Goal: Navigation & Orientation: Find specific page/section

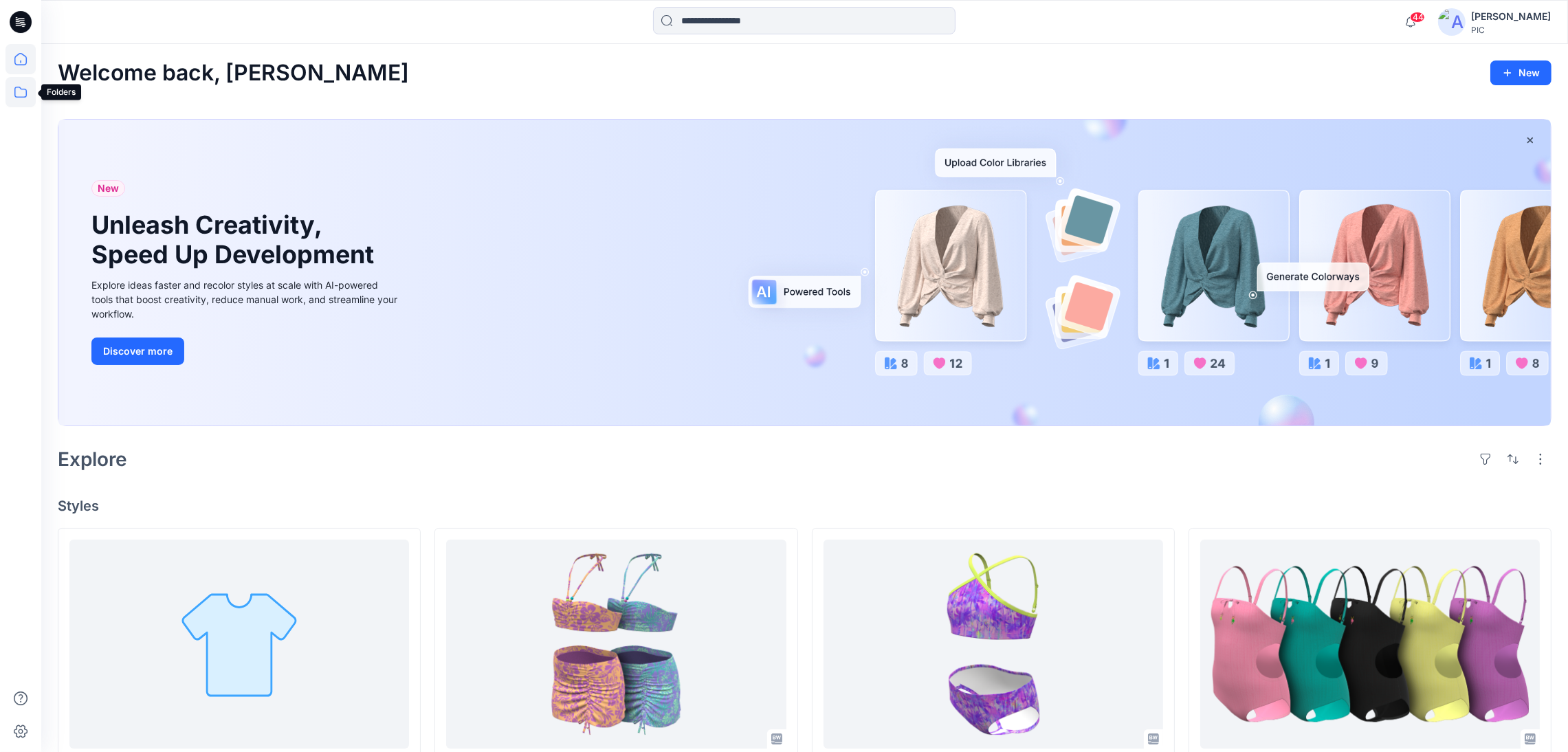
click at [23, 98] on icon at bounding box center [20, 92] width 30 height 30
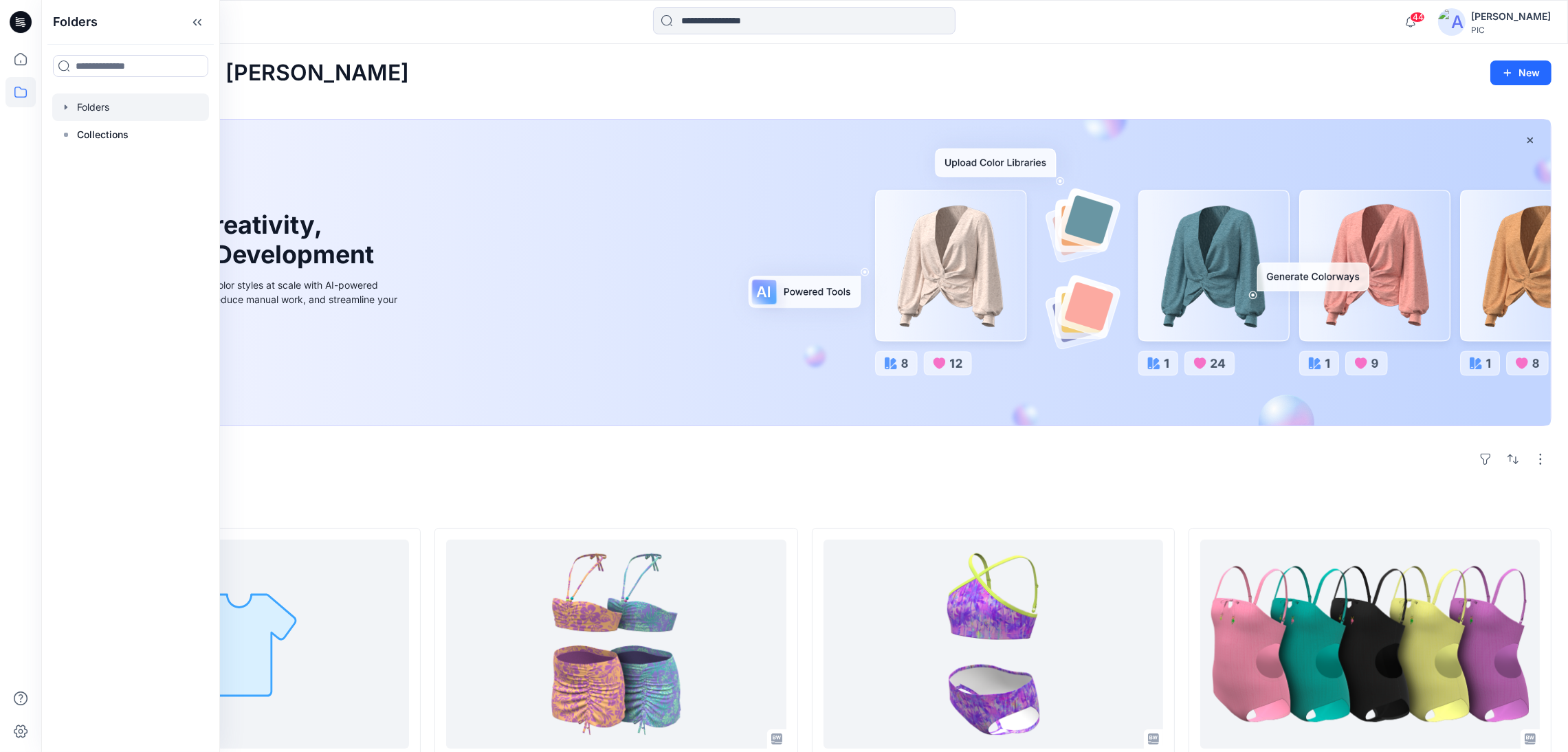
click at [100, 106] on div at bounding box center [131, 107] width 157 height 28
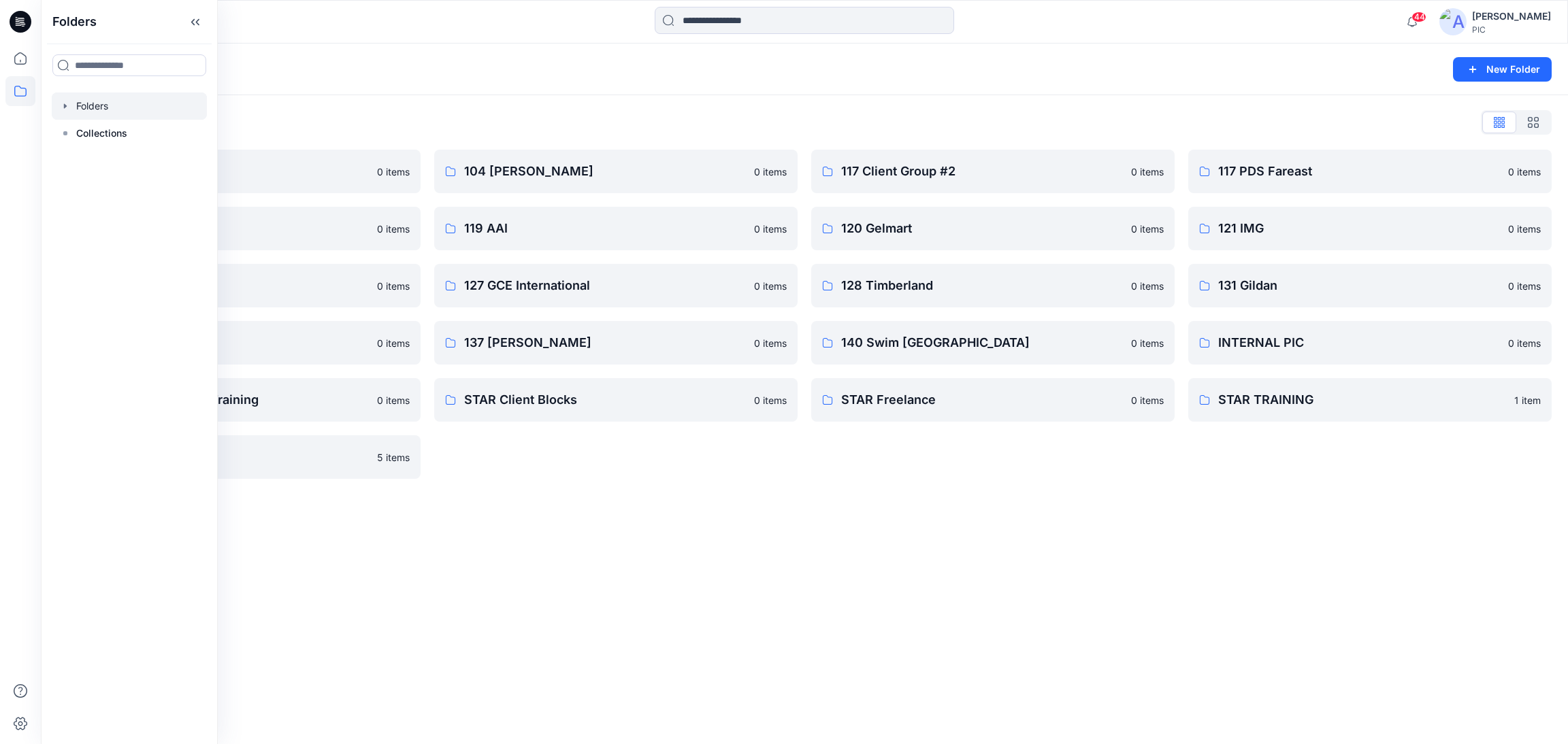
click at [746, 493] on div "Folders List 103 HIS International 0 items 118 Add Black 0 items 121 IMG Client…" at bounding box center [804, 295] width 1528 height 400
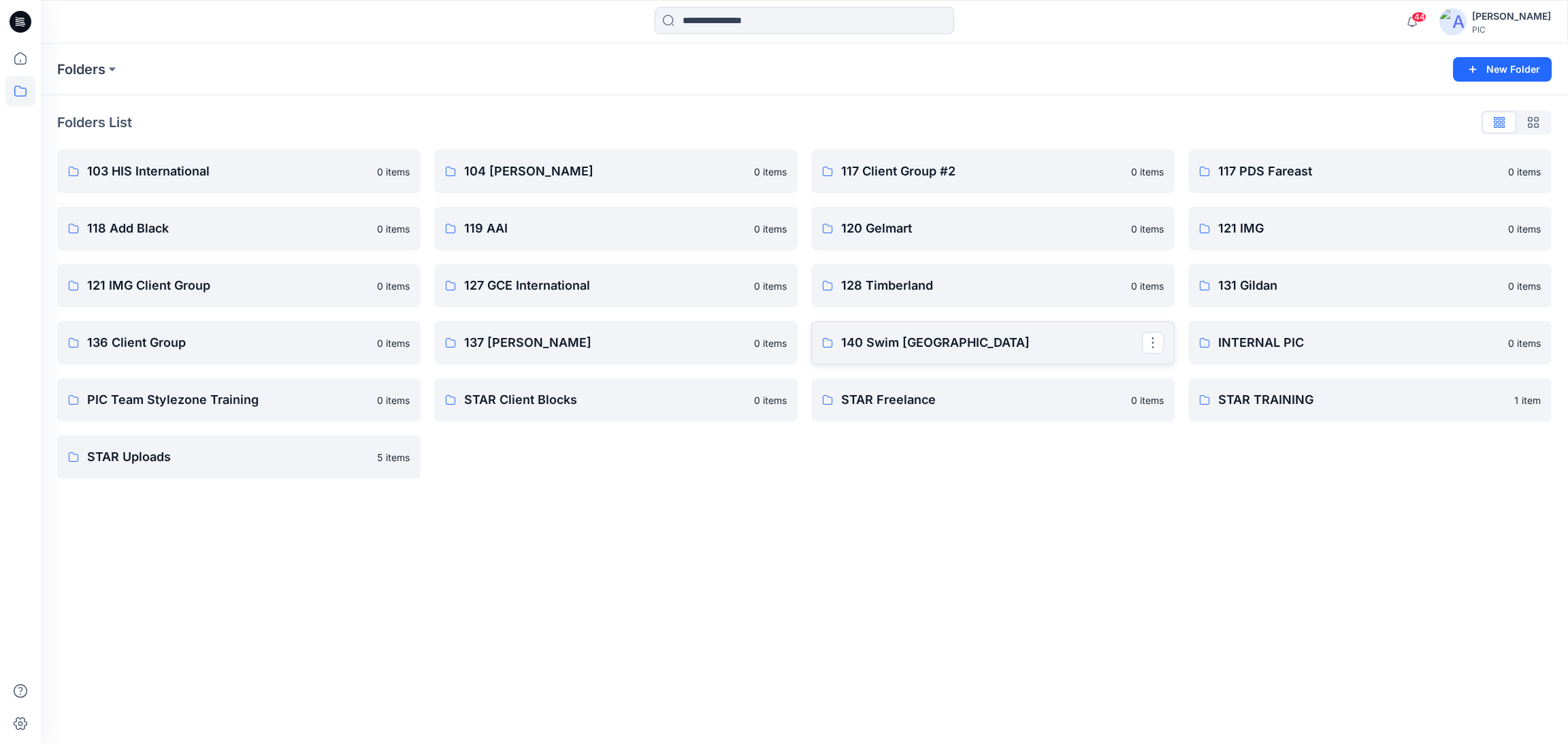
click at [945, 340] on p "140 Swim [GEOGRAPHIC_DATA]" at bounding box center [992, 343] width 301 height 19
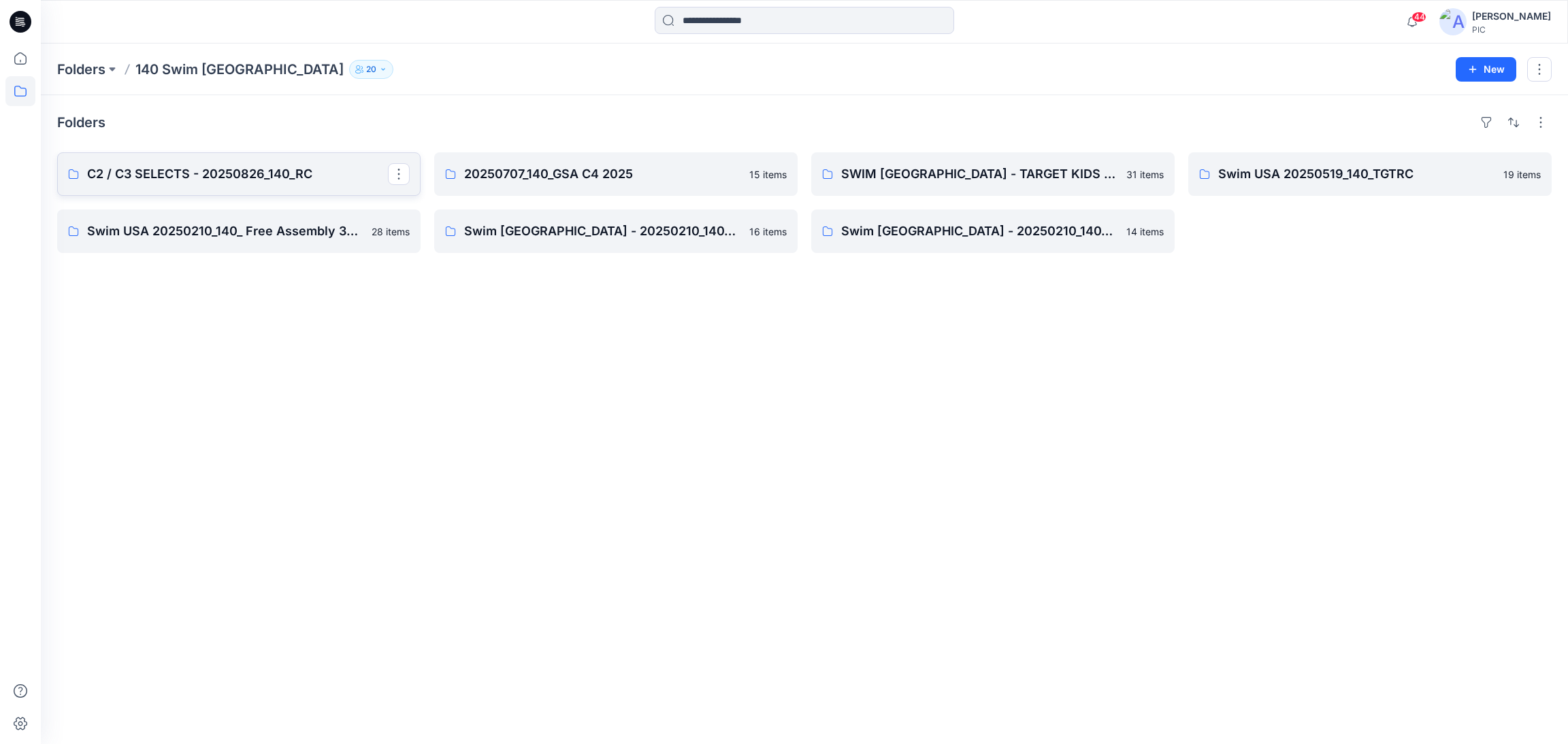
click at [215, 176] on p "C2 / C3 SELECTS - 20250826_140_RC" at bounding box center [238, 175] width 301 height 19
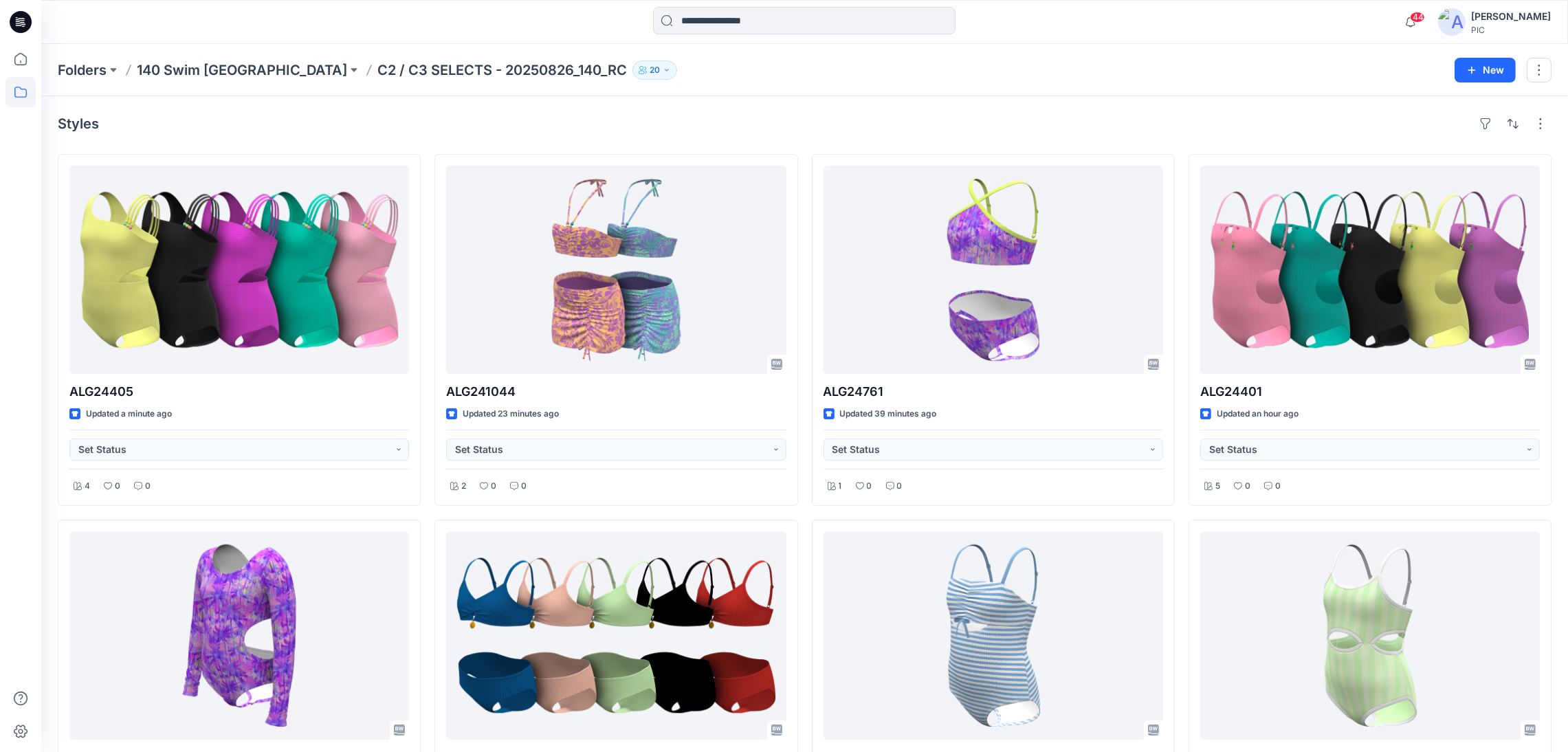
click at [1016, 65] on div "Folders 140 Swim USA C2 / C3 SELECTS - 20250826_140_RC 20" at bounding box center [751, 70] width 1387 height 20
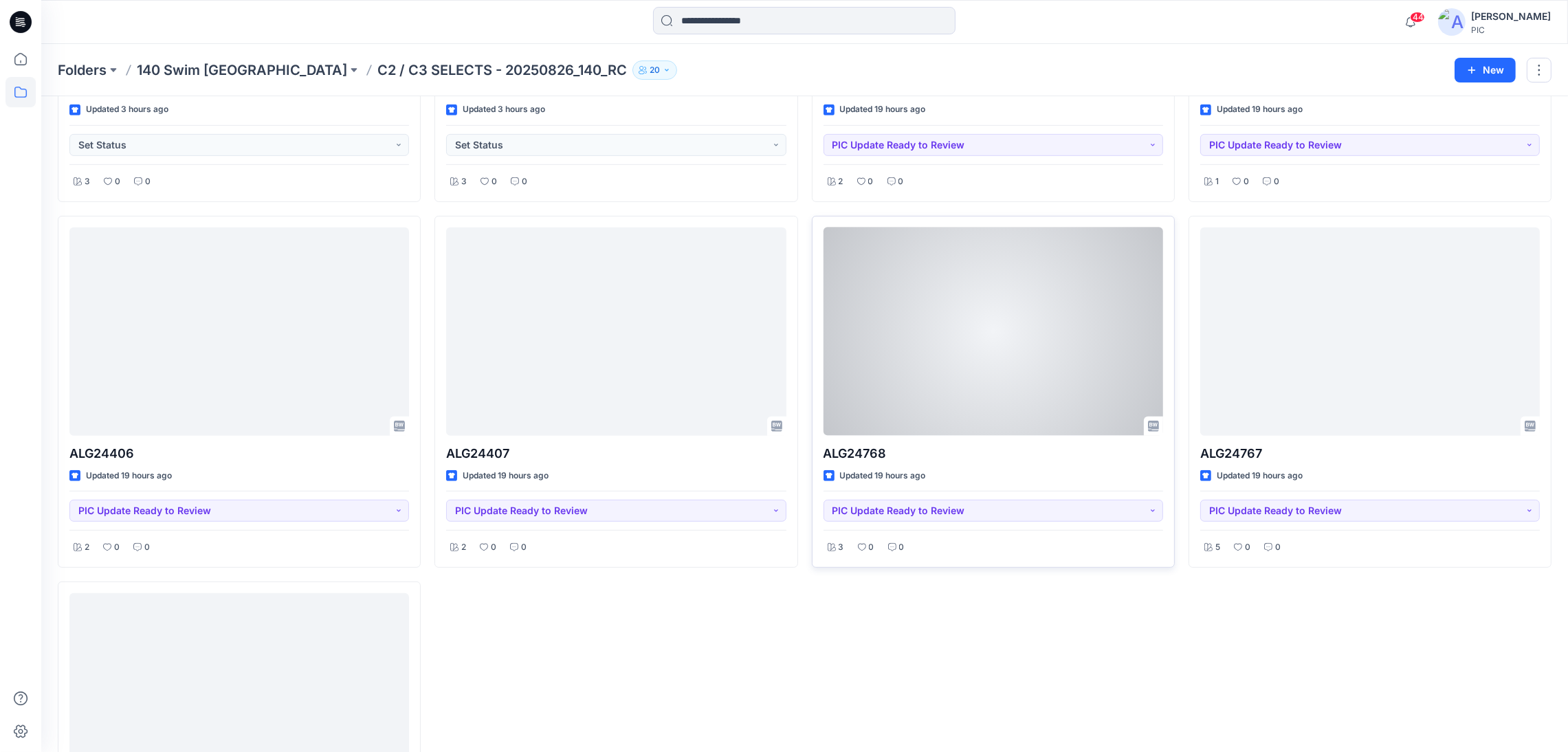
scroll to position [1169, 0]
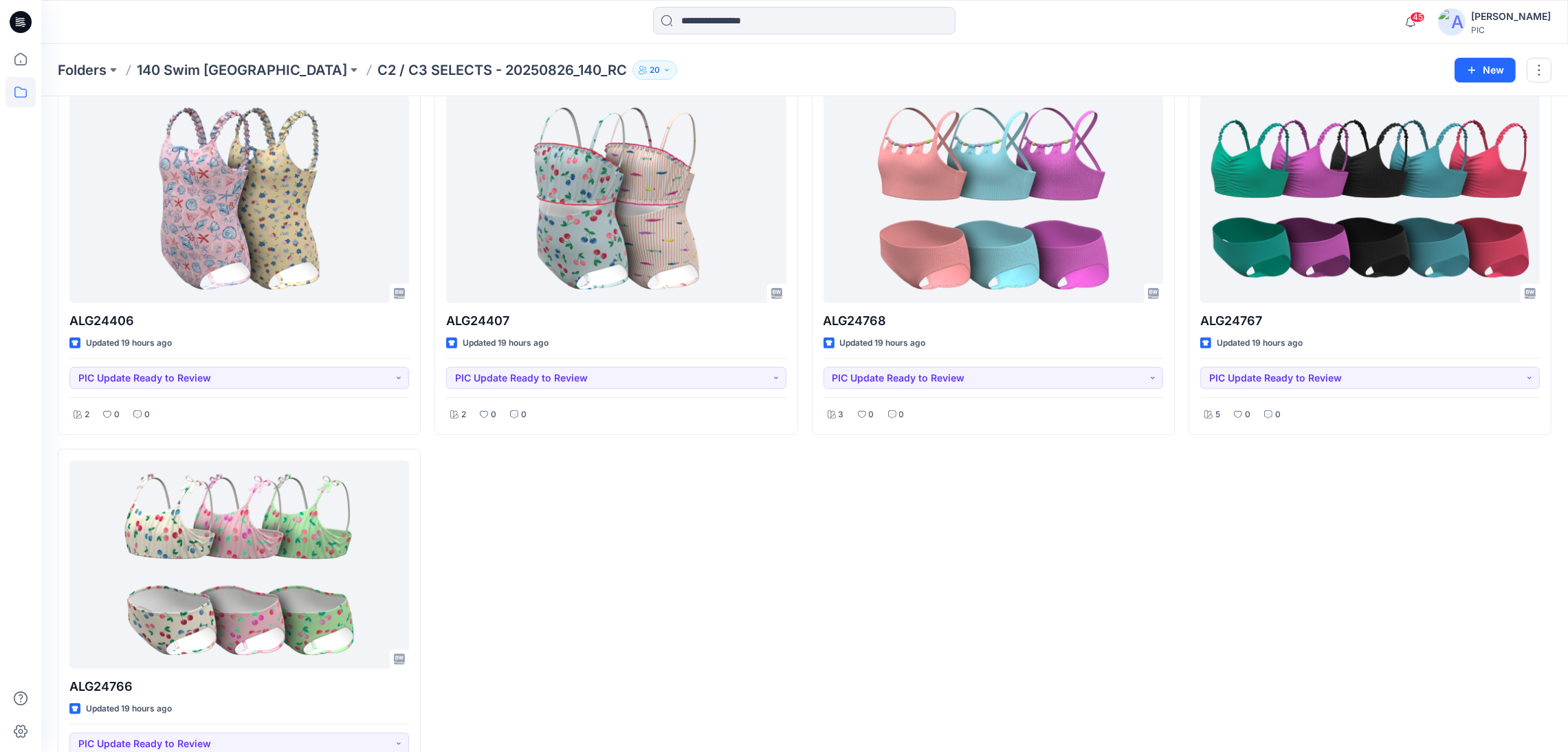
drag, startPoint x: 599, startPoint y: 633, endPoint x: 514, endPoint y: 674, distance: 94.4
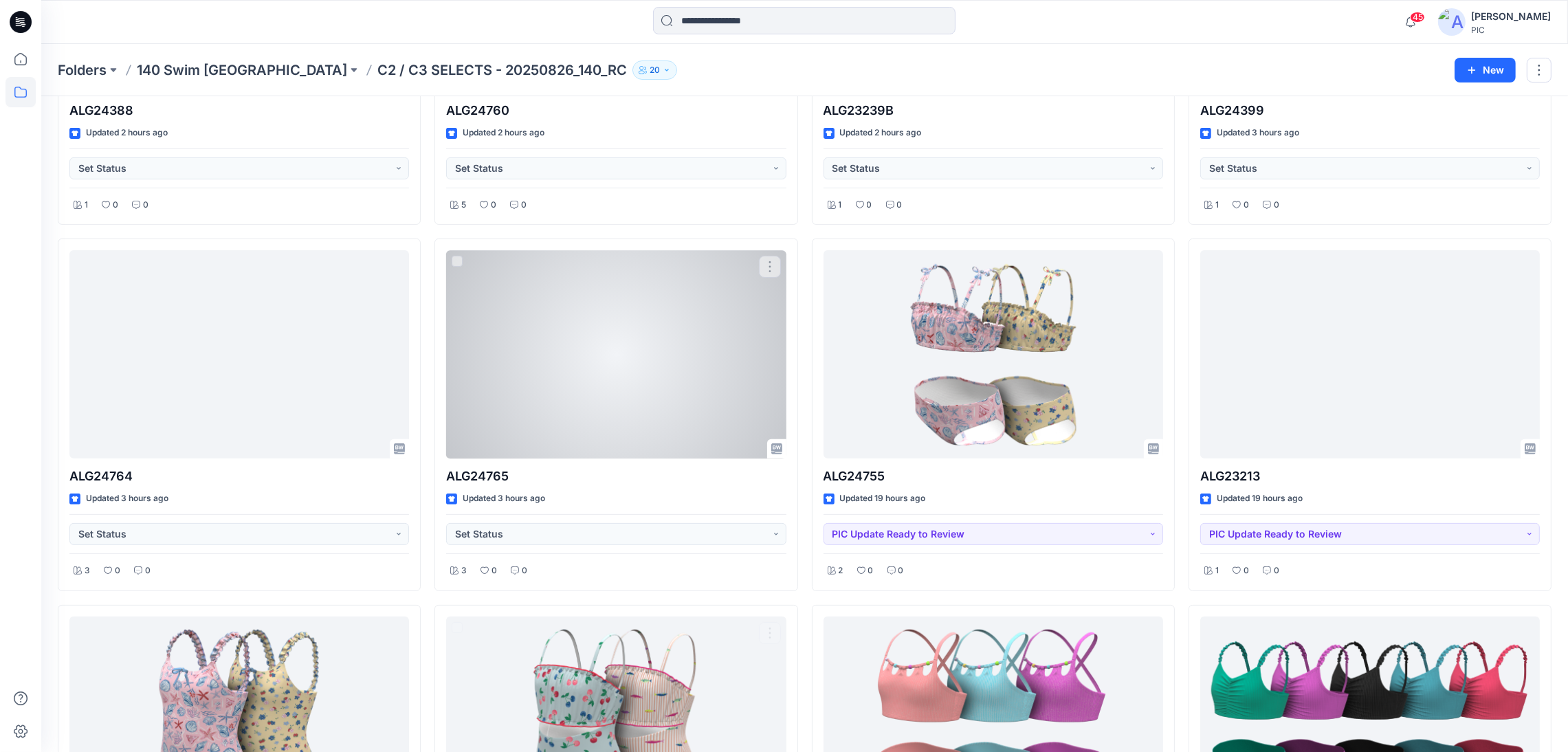
scroll to position [550, 0]
